Goal: Complete application form

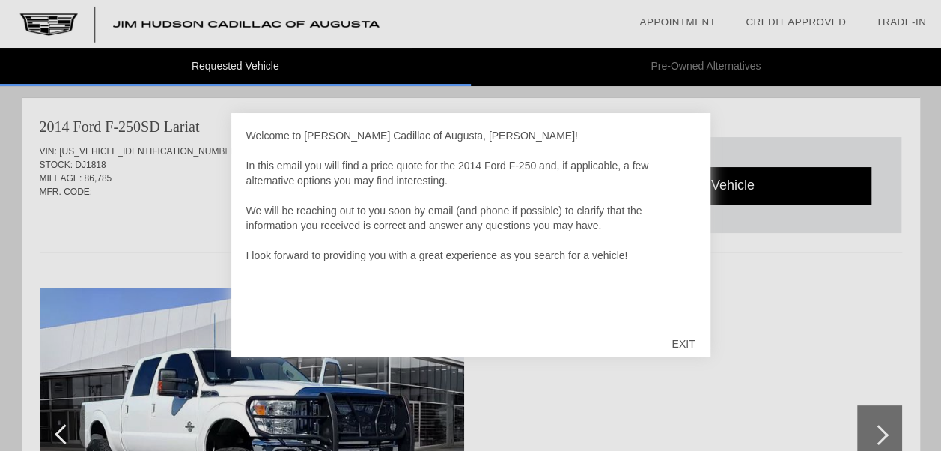
click at [685, 341] on div "EXIT" at bounding box center [682, 343] width 53 height 45
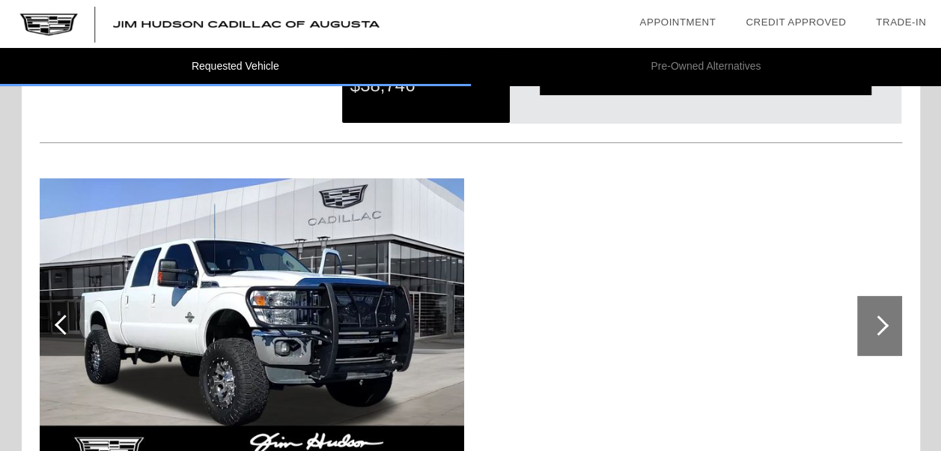
scroll to position [120, 0]
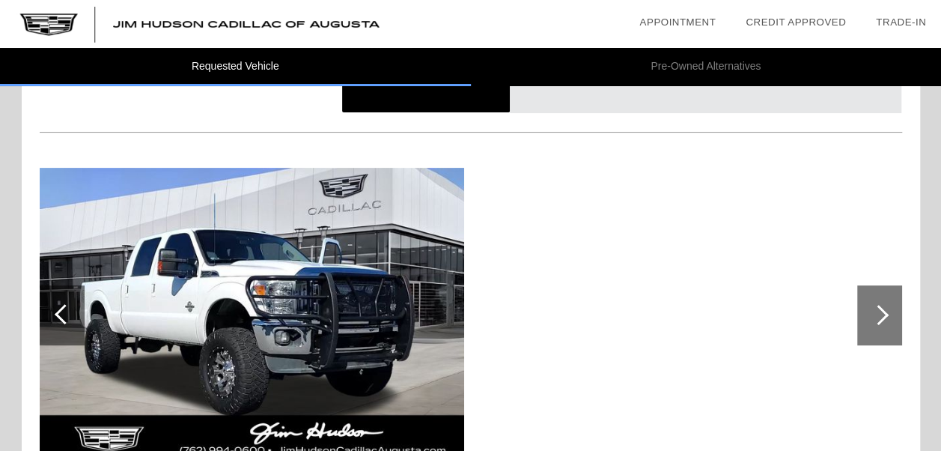
click at [221, 335] on img at bounding box center [252, 315] width 424 height 295
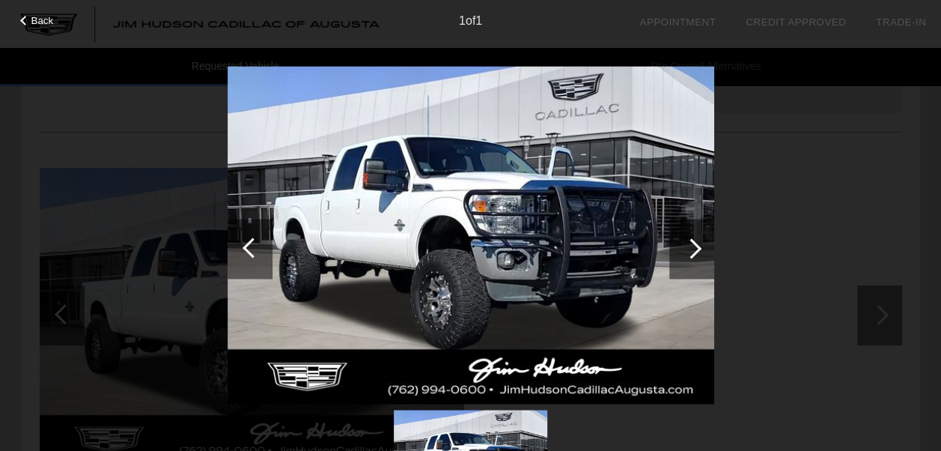
click at [692, 249] on div at bounding box center [691, 248] width 20 height 20
click at [692, 248] on div at bounding box center [691, 248] width 20 height 20
click at [246, 247] on div at bounding box center [253, 247] width 20 height 20
click at [697, 247] on div at bounding box center [691, 248] width 20 height 20
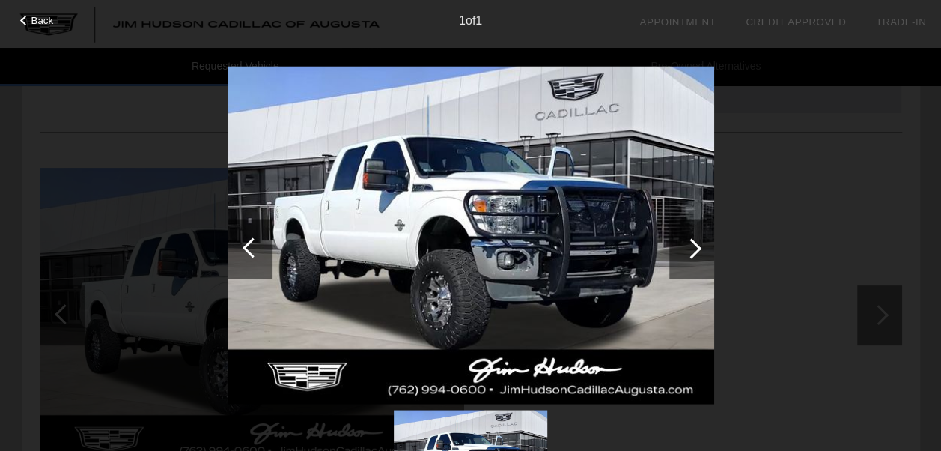
click at [697, 247] on div at bounding box center [691, 248] width 20 height 20
click at [883, 305] on div "Back 1 of 1" at bounding box center [470, 225] width 941 height 451
click at [830, 192] on div "Back 1 of 1" at bounding box center [470, 225] width 941 height 451
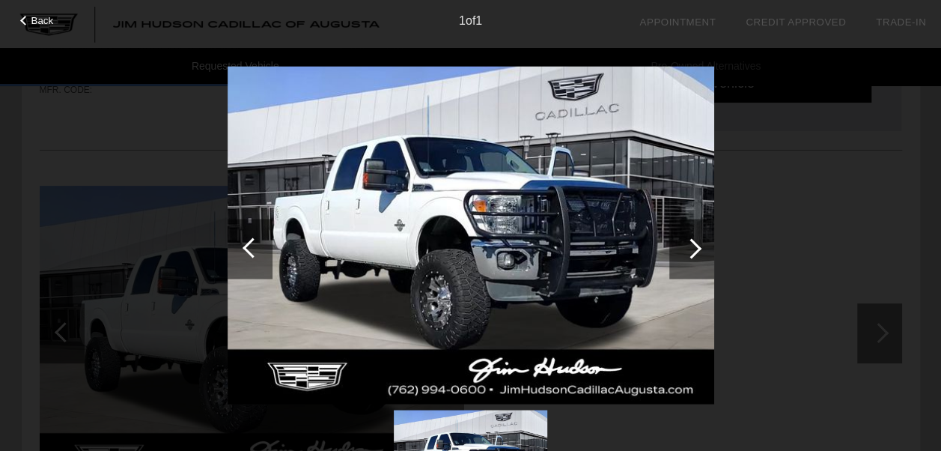
scroll to position [0, 0]
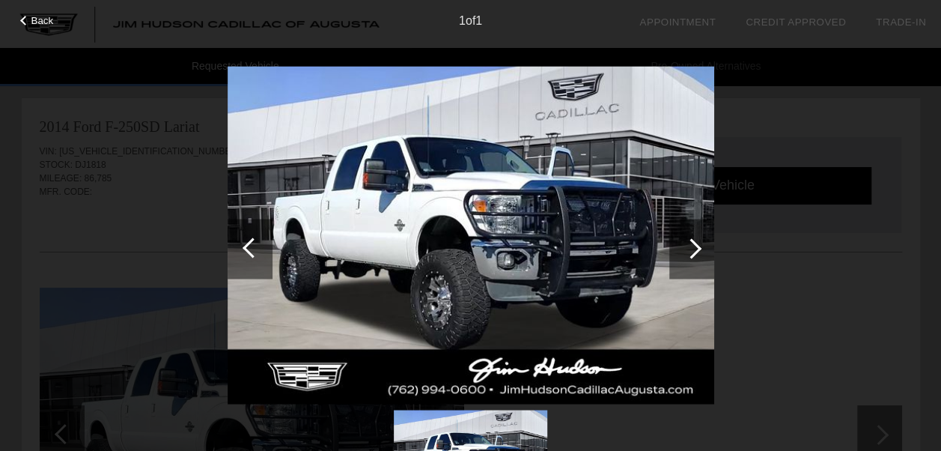
click at [40, 19] on span "Back" at bounding box center [42, 20] width 22 height 11
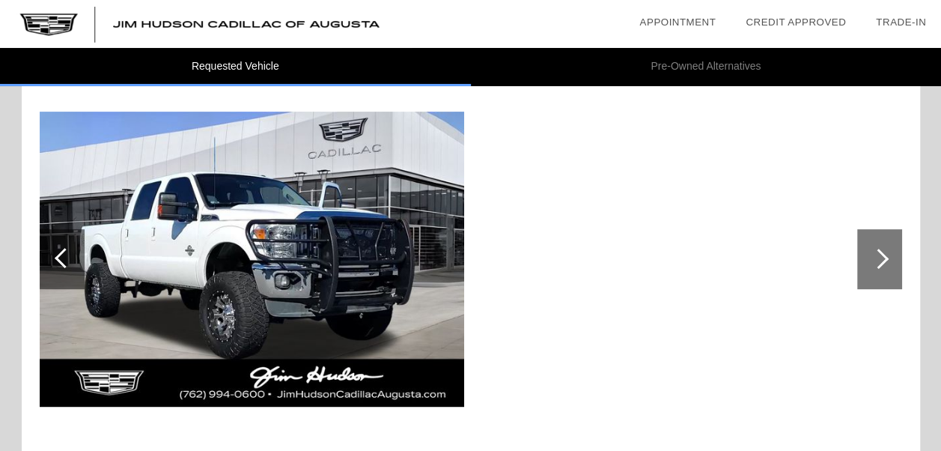
scroll to position [180, 0]
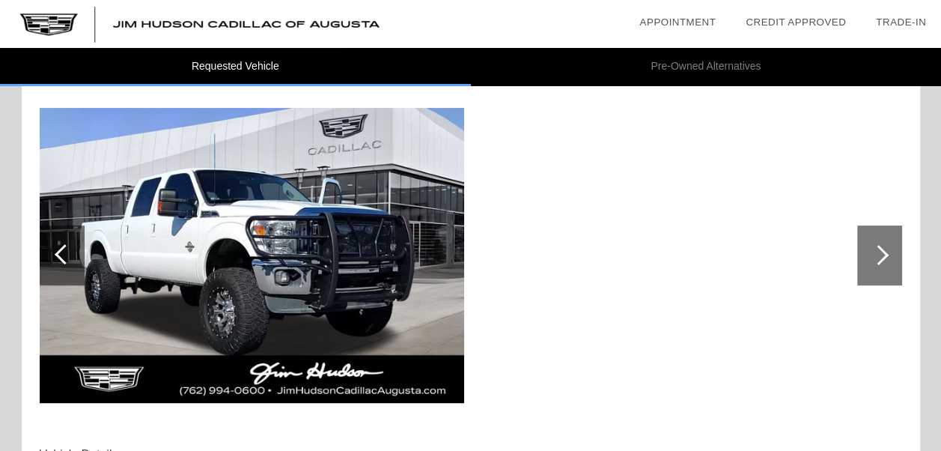
click at [889, 258] on div at bounding box center [879, 255] width 45 height 60
click at [880, 249] on div at bounding box center [878, 255] width 20 height 20
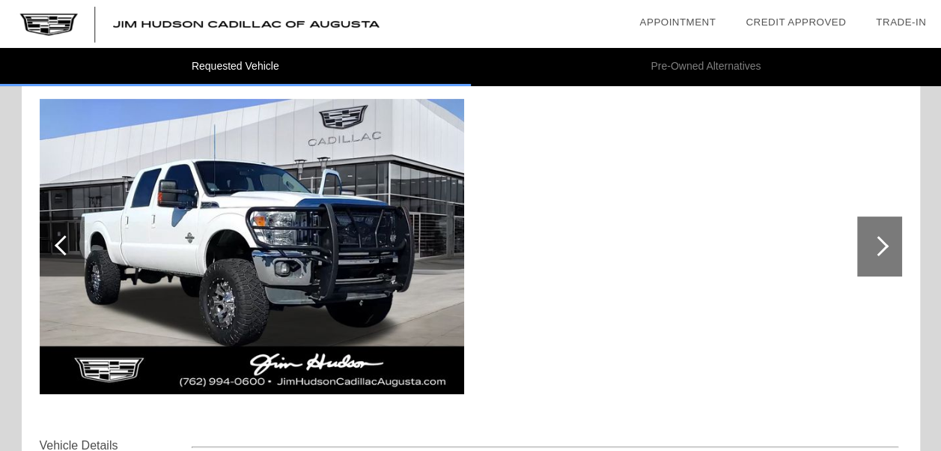
scroll to position [178, 0]
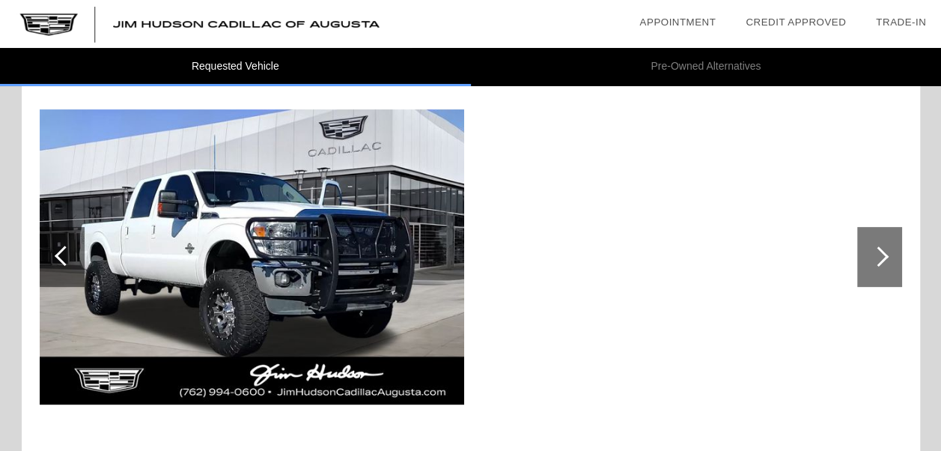
click at [880, 254] on div at bounding box center [878, 256] width 20 height 20
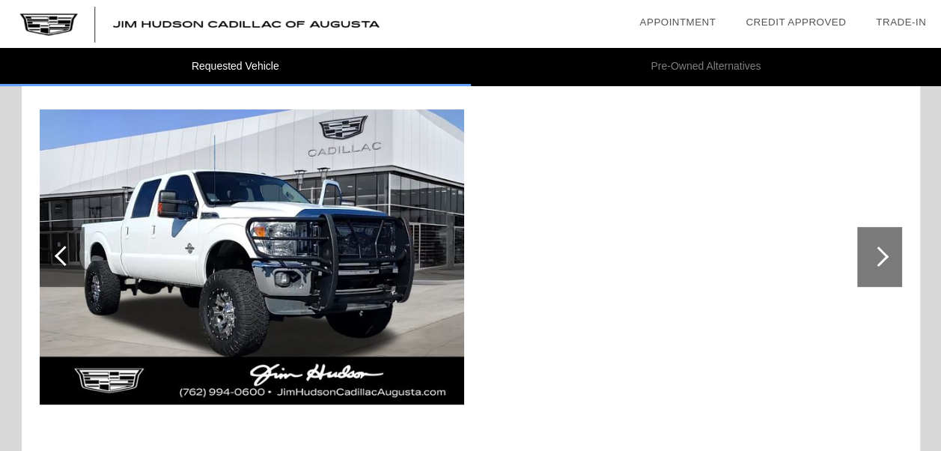
click at [880, 254] on div at bounding box center [878, 256] width 20 height 20
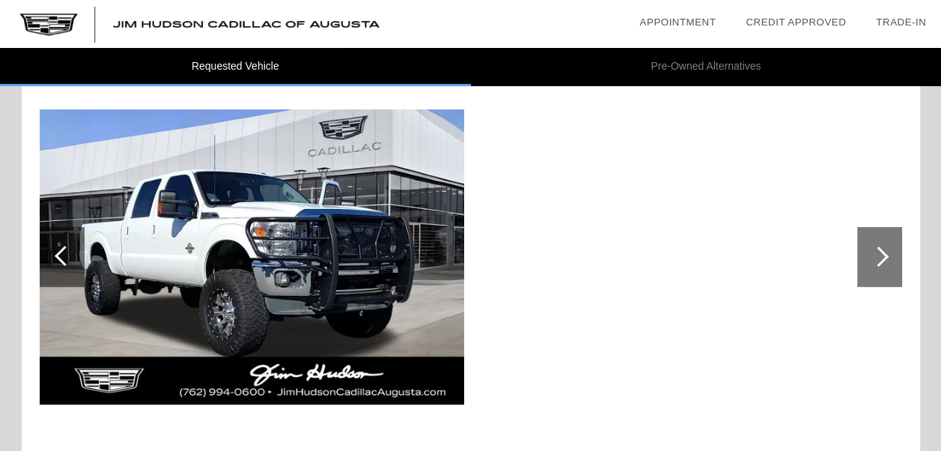
click at [57, 253] on div at bounding box center [65, 256] width 20 height 20
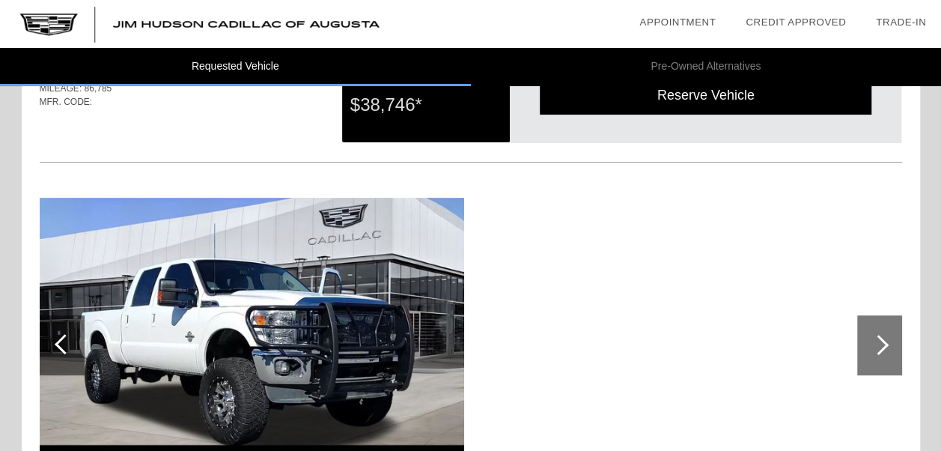
scroll to position [96, 0]
